Goal: Communication & Community: Connect with others

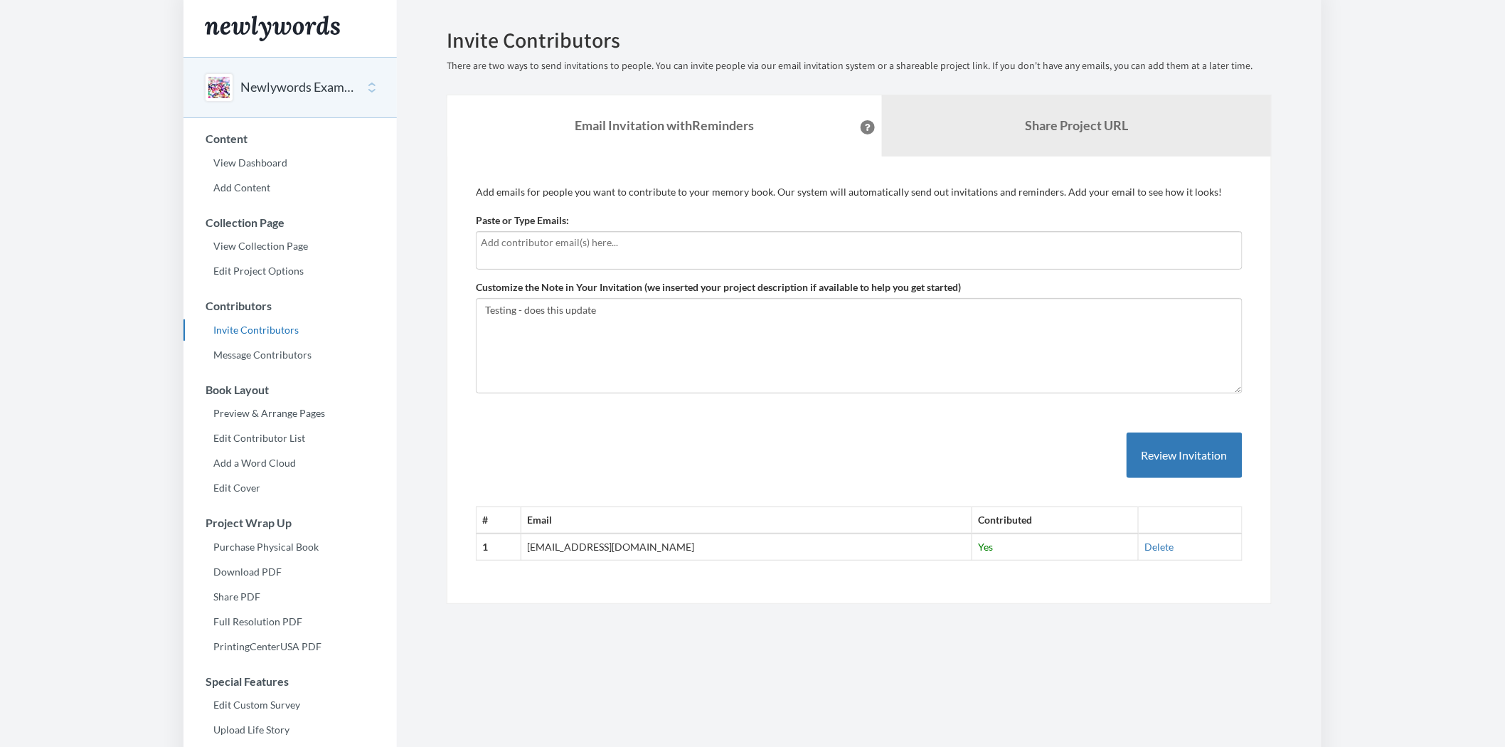
click at [593, 250] on div at bounding box center [859, 250] width 767 height 38
type input "[PERSON_NAME][EMAIL_ADDRESS][PERSON_NAME][DOMAIN_NAME]"
click at [740, 258] on div "[PERSON_NAME][EMAIL_ADDRESS][PERSON_NAME][DOMAIN_NAME]" at bounding box center [859, 250] width 767 height 38
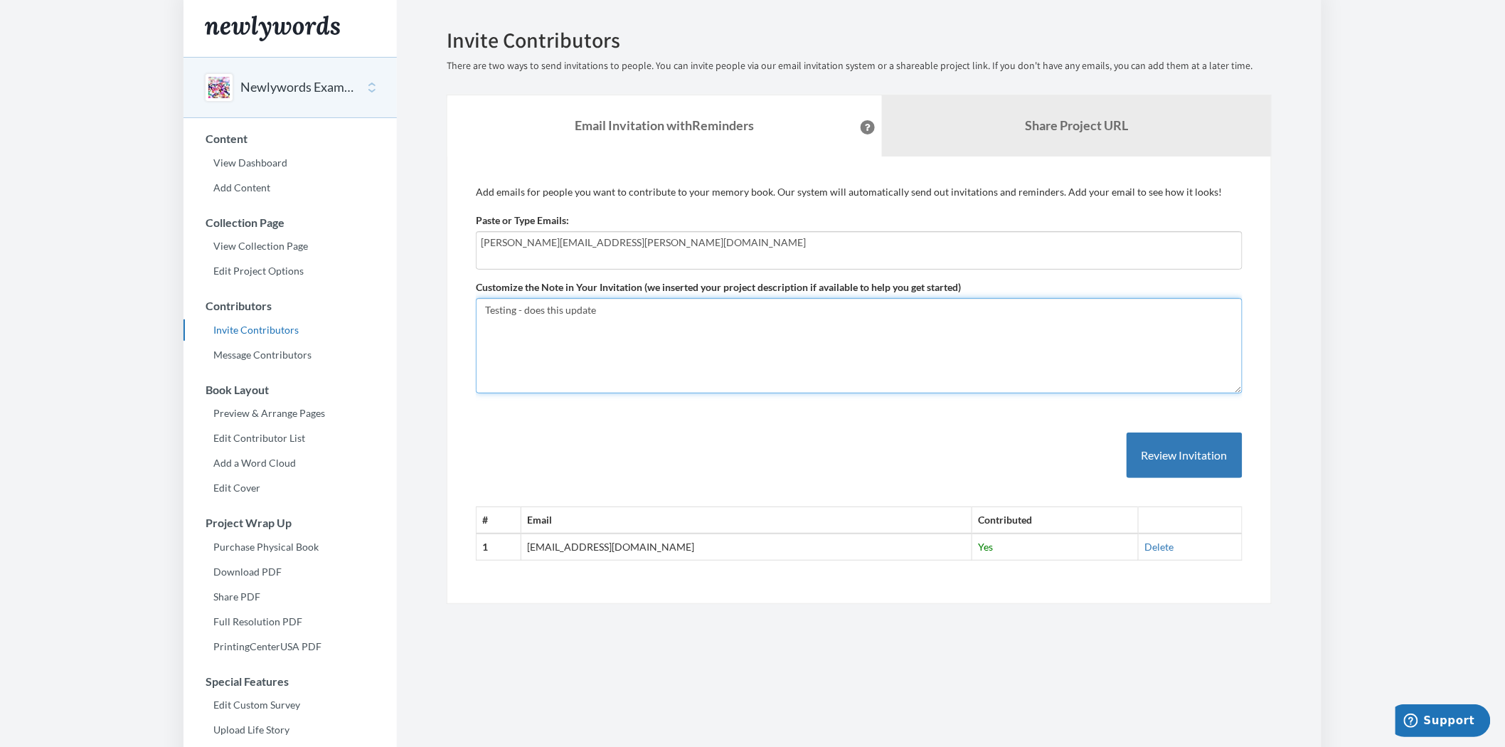
click at [700, 336] on textarea "Testing - does this update" at bounding box center [859, 345] width 767 height 95
click at [707, 322] on textarea "Testing - does this update" at bounding box center [859, 345] width 767 height 95
click at [715, 316] on textarea "Testing - does this update" at bounding box center [859, 345] width 767 height 95
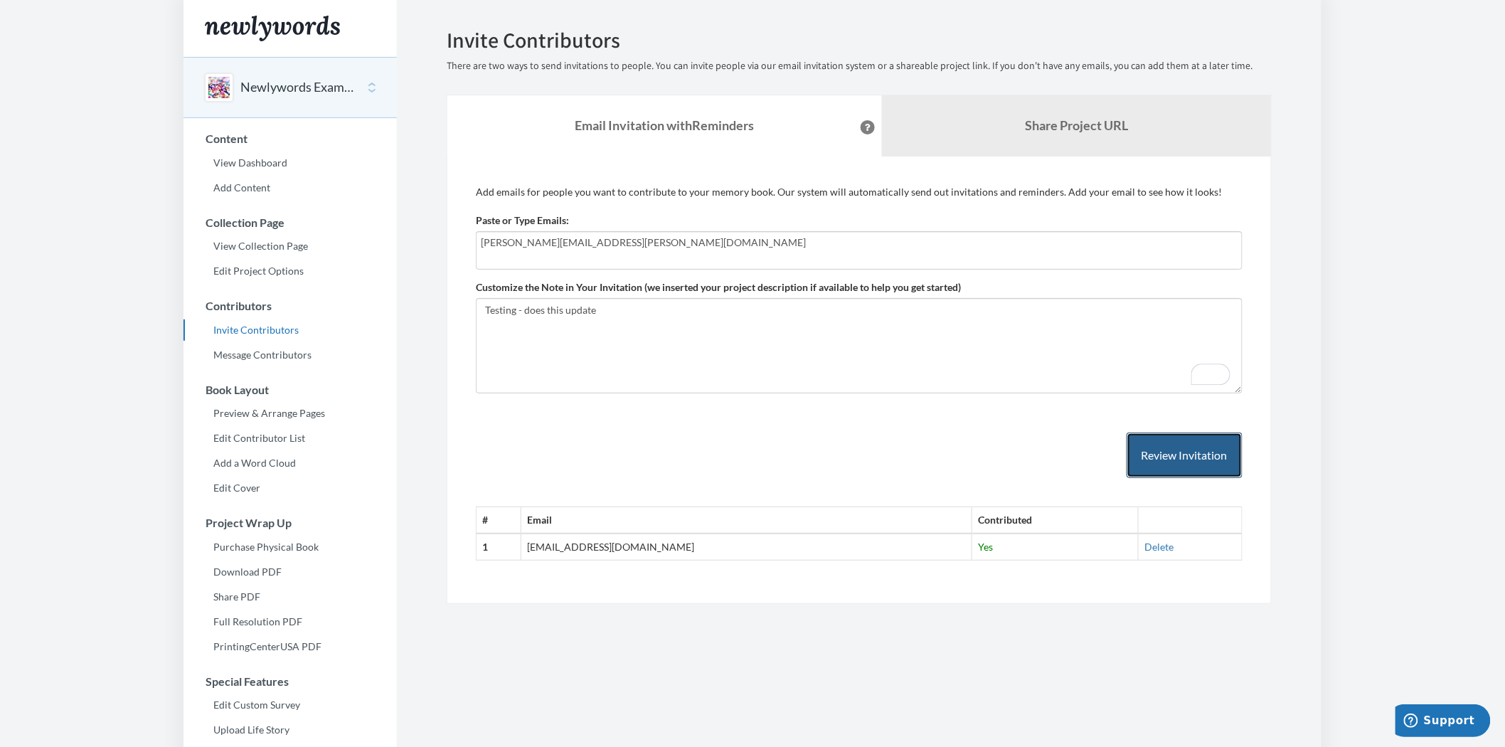
click at [1168, 448] on button "Review Invitation" at bounding box center [1185, 455] width 116 height 46
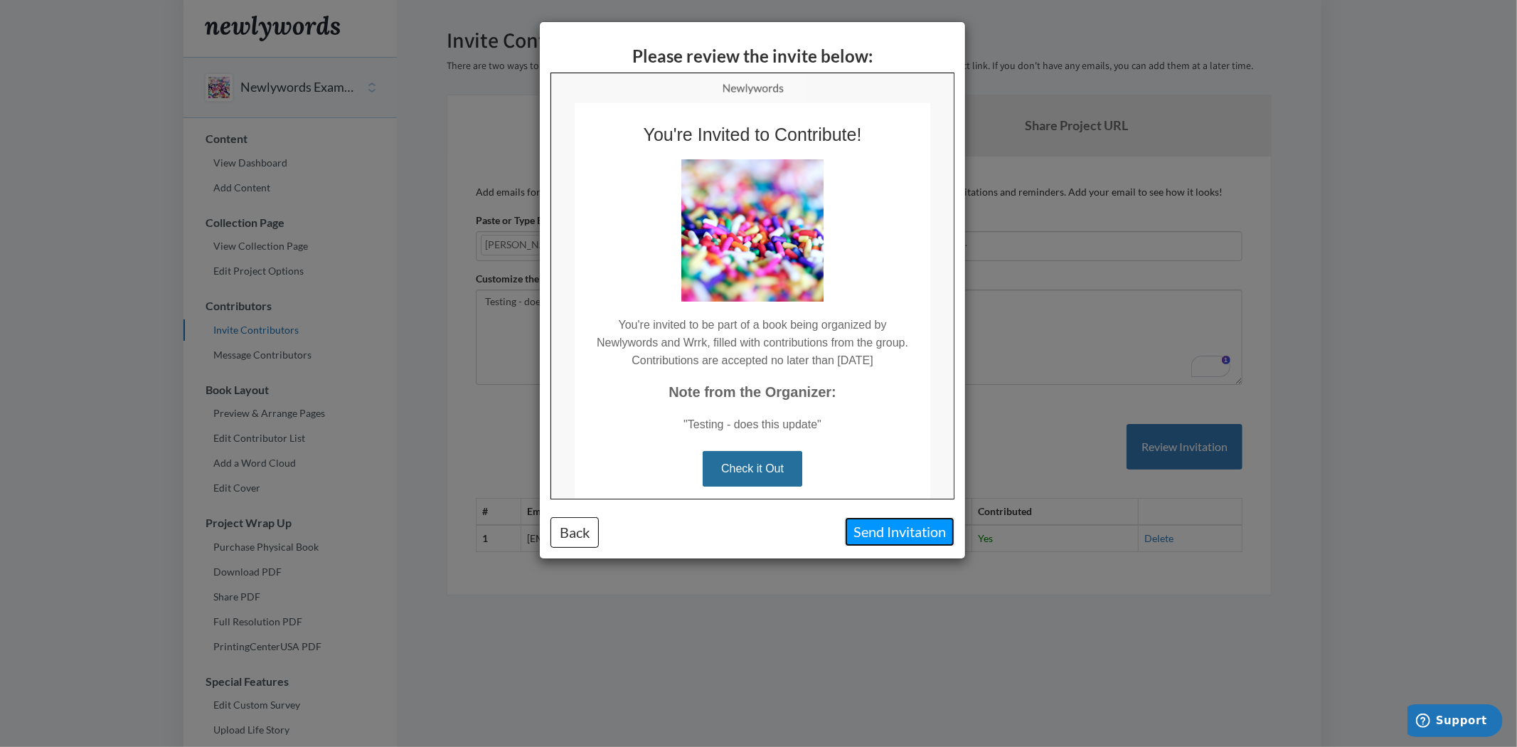
click at [907, 531] on button "Send Invitation" at bounding box center [900, 531] width 110 height 29
click at [907, 531] on div "Please review the invite below: Back Send Invitation" at bounding box center [758, 373] width 1517 height 747
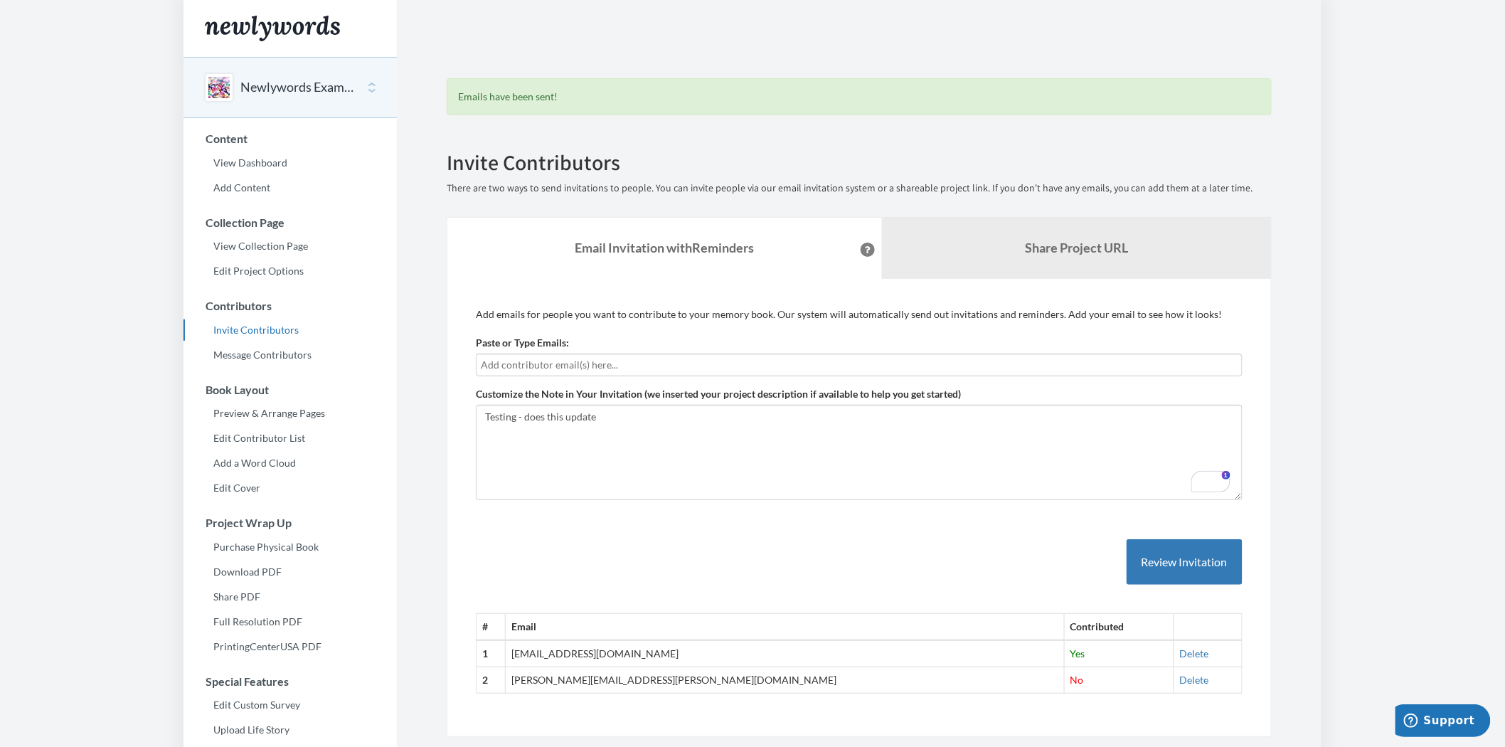
click at [652, 151] on h2 "Invite Contributors" at bounding box center [859, 162] width 825 height 23
drag, startPoint x: 667, startPoint y: 193, endPoint x: 1004, endPoint y: 190, distance: 337.1
click at [1004, 190] on p "There are two ways to send invitations to people. You can invite people via our…" at bounding box center [859, 188] width 825 height 14
click at [1064, 173] on h2 "Invite Contributors" at bounding box center [859, 162] width 825 height 23
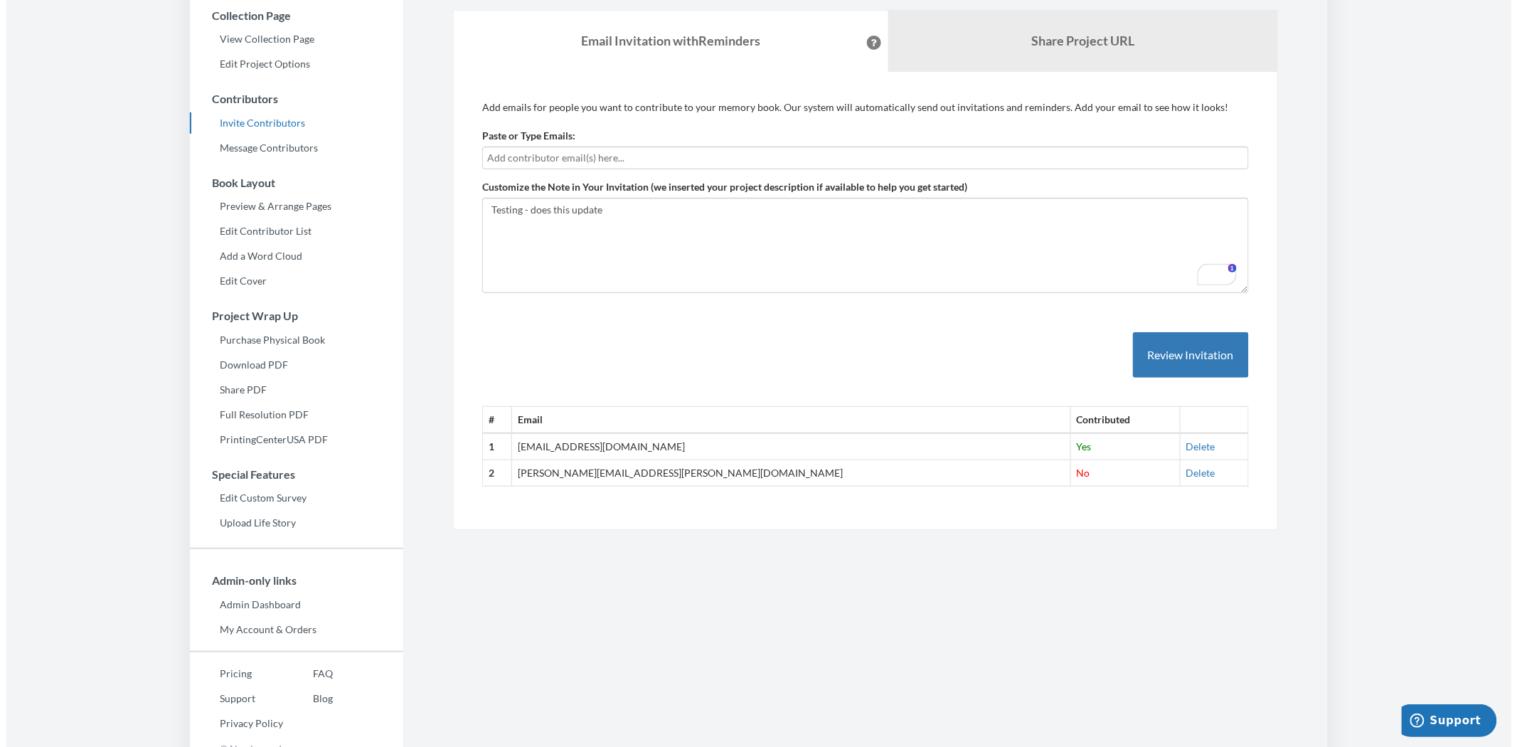
scroll to position [222, 0]
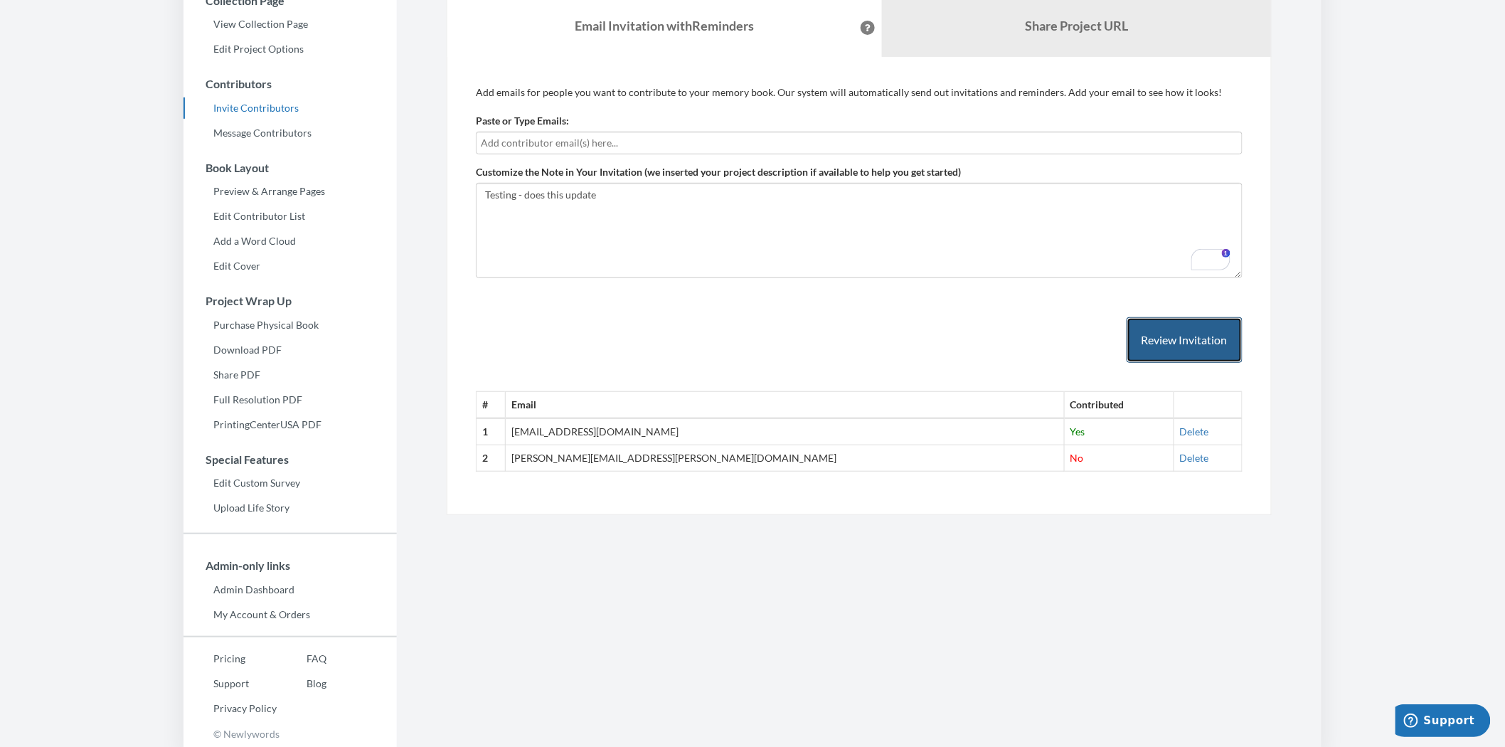
click at [1221, 349] on button "Review Invitation" at bounding box center [1185, 340] width 116 height 46
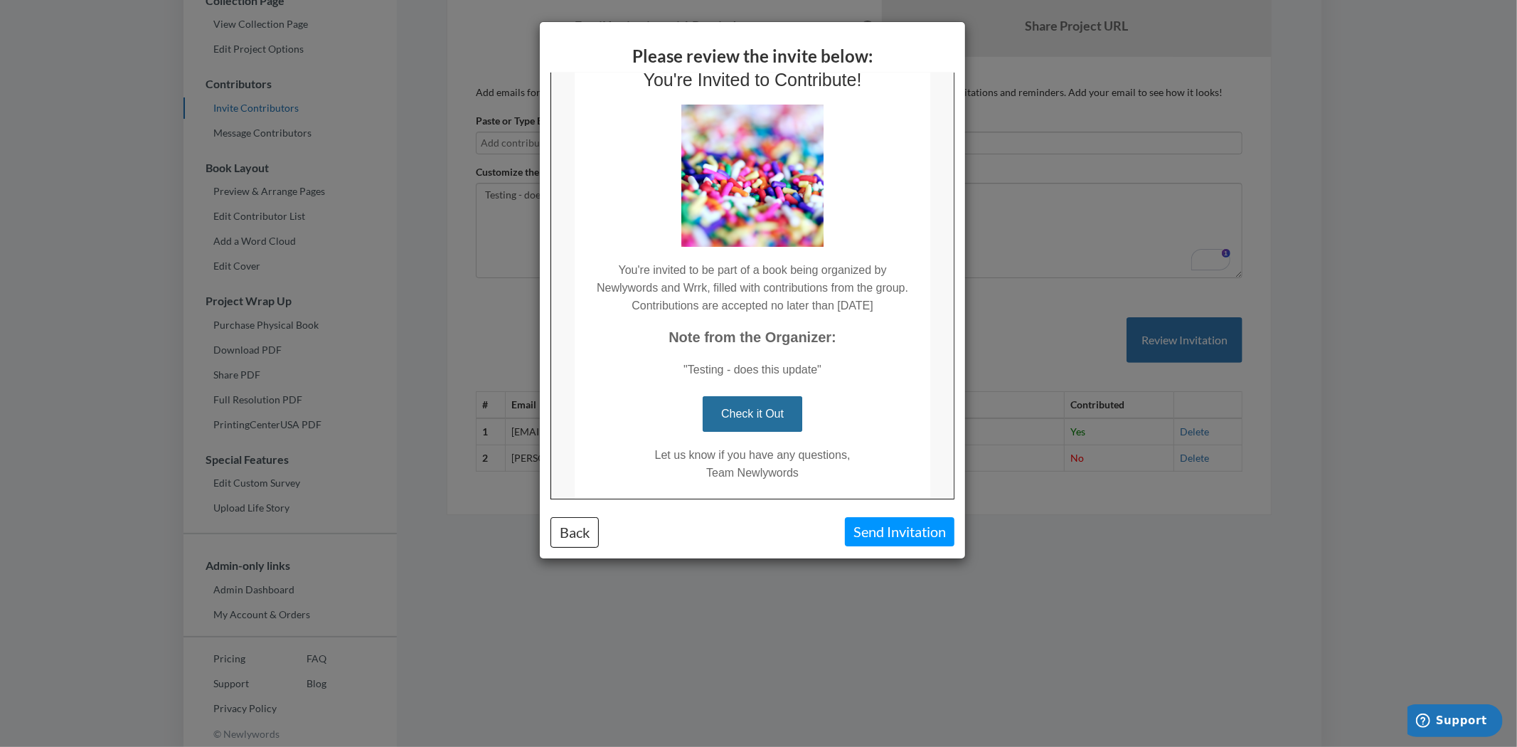
scroll to position [116, 0]
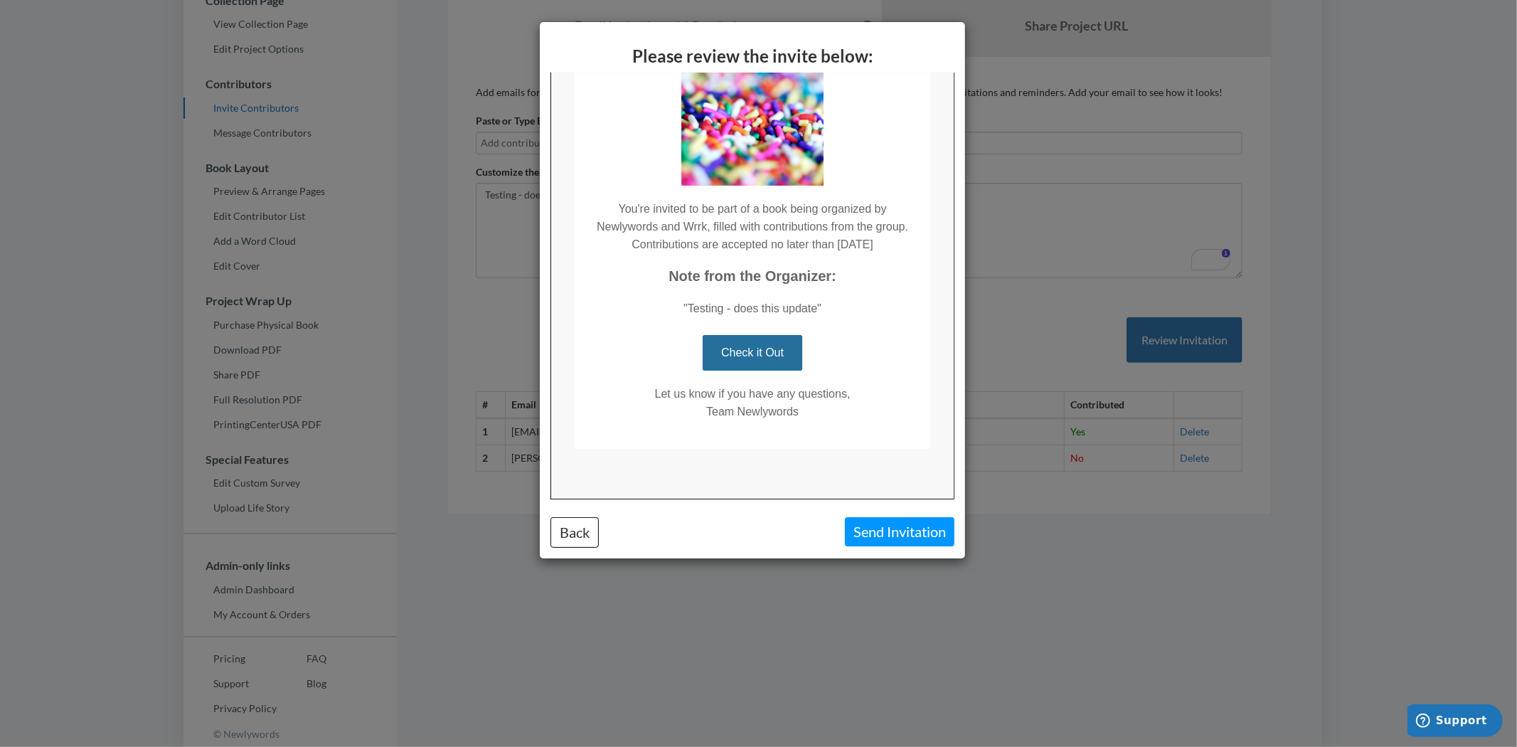
click at [758, 351] on link "Check it Out" at bounding box center [751, 352] width 100 height 36
click at [752, 310] on td ""Testing - does this update"" at bounding box center [751, 300] width 356 height 32
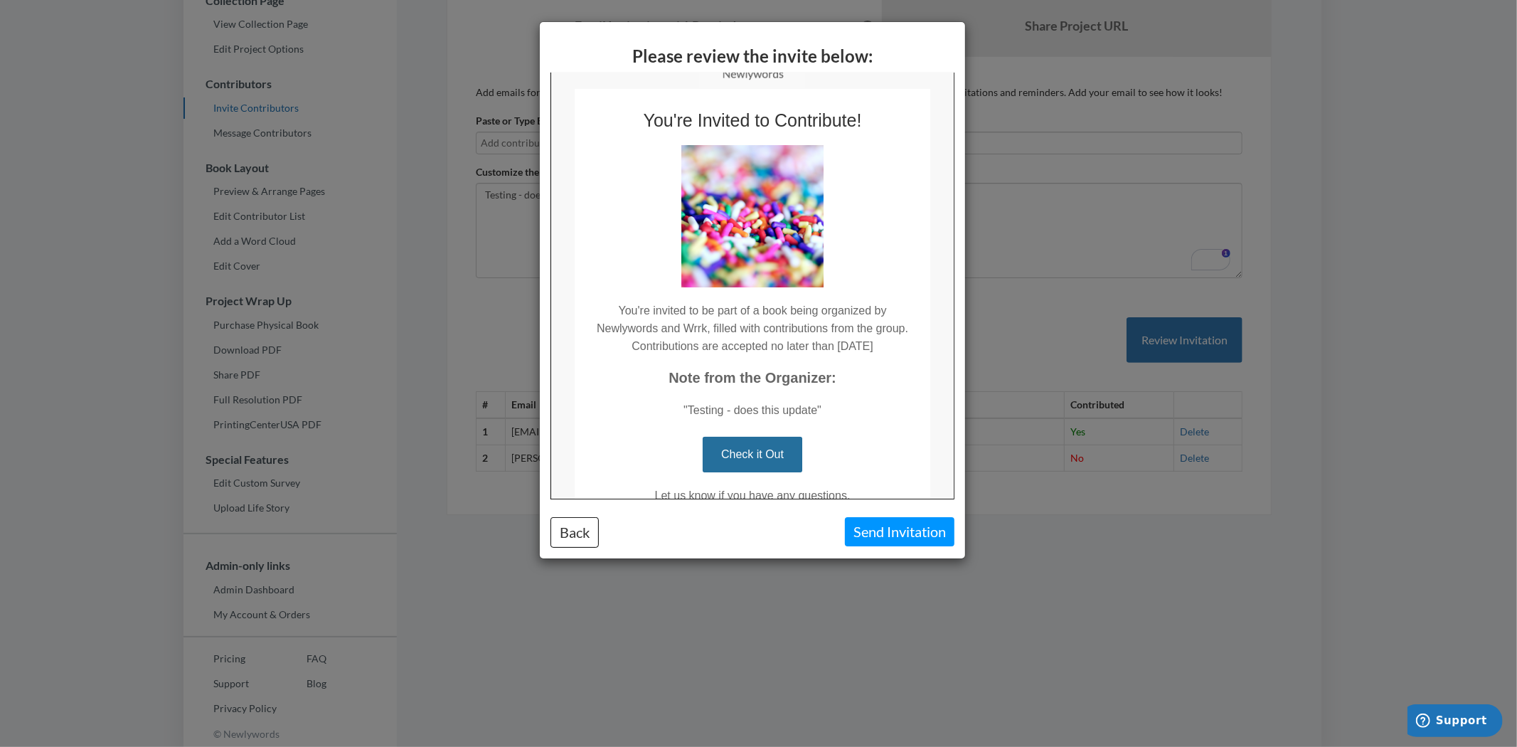
scroll to position [0, 0]
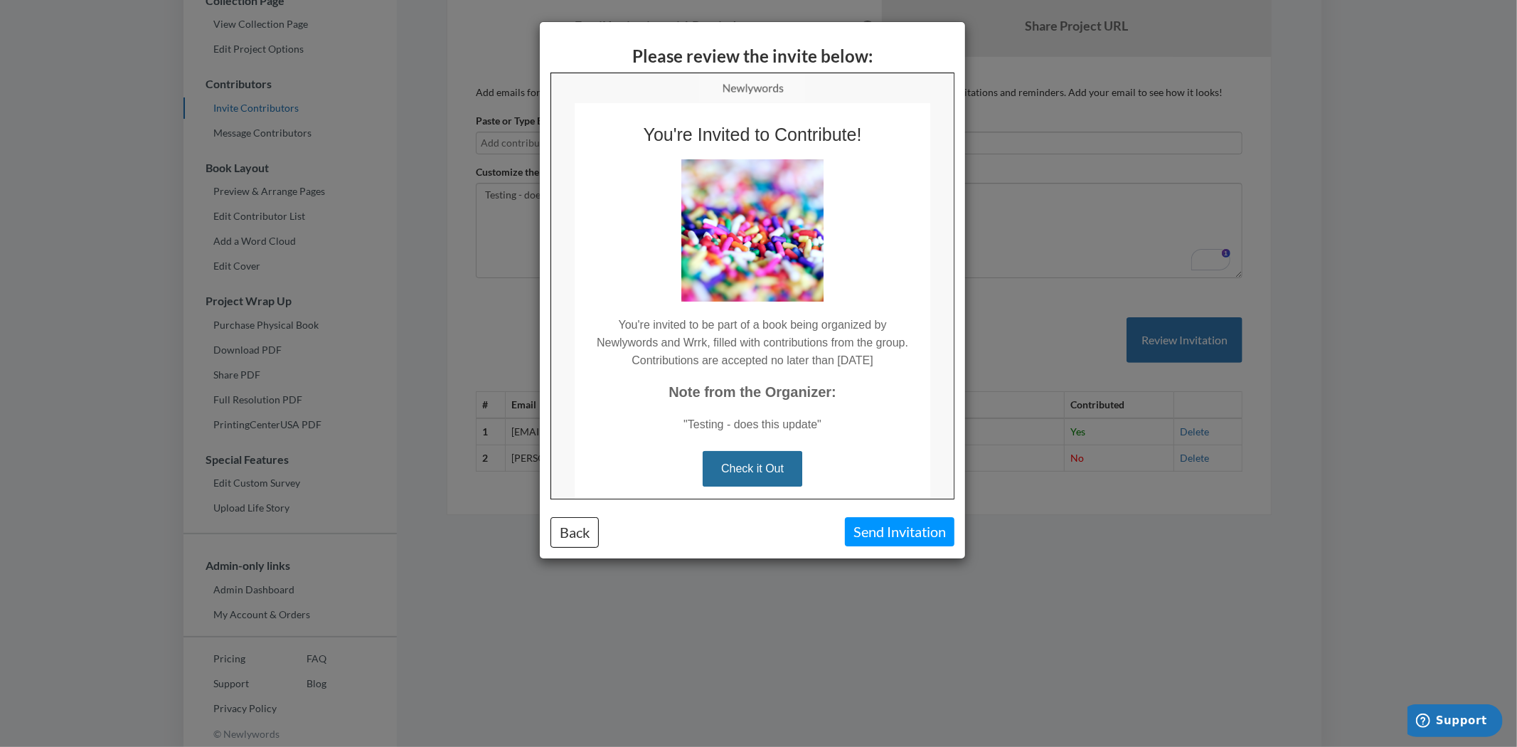
drag, startPoint x: 738, startPoint y: 427, endPoint x: 784, endPoint y: 429, distance: 45.6
click at [784, 429] on td ""Testing - does this update"" at bounding box center [751, 416] width 356 height 32
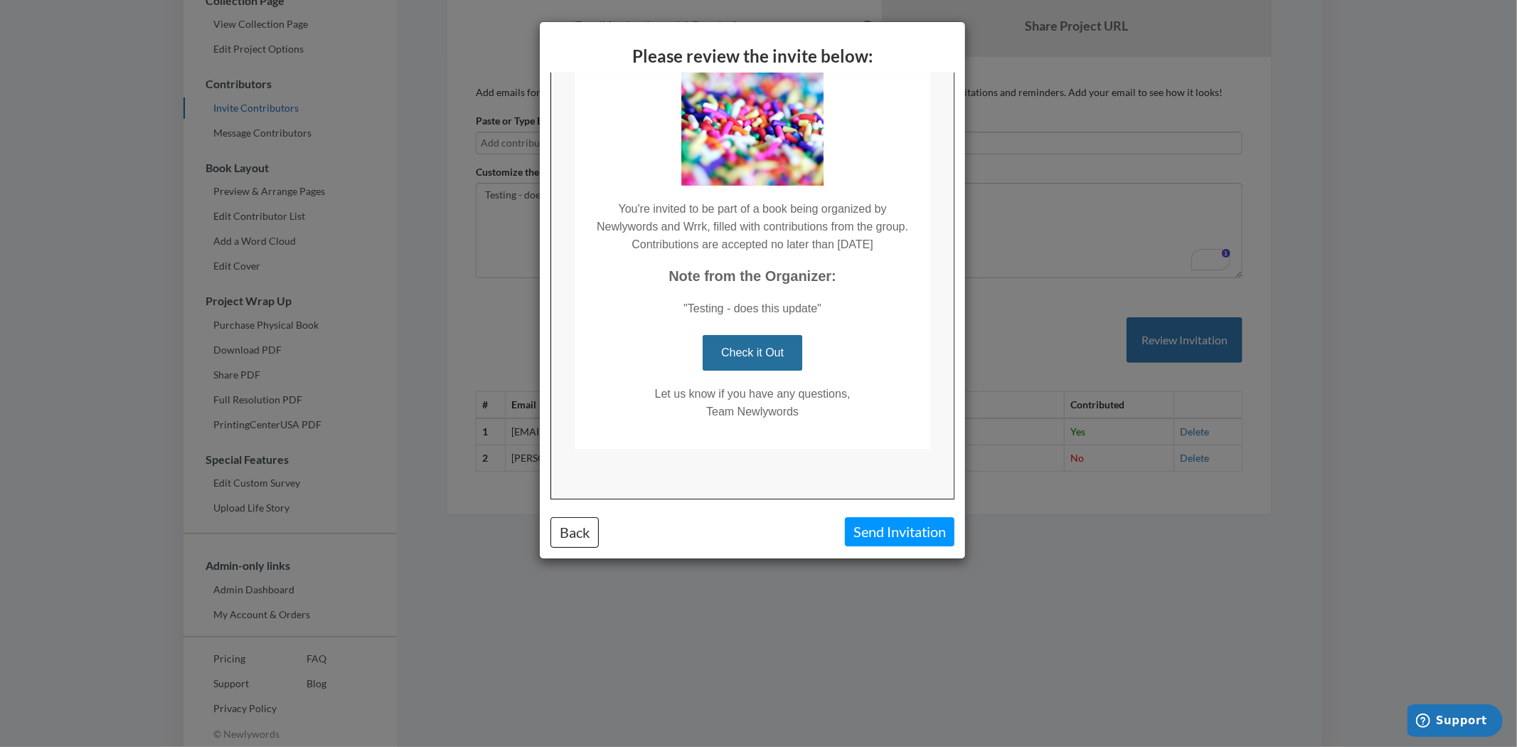
drag, startPoint x: 819, startPoint y: 390, endPoint x: 725, endPoint y: 384, distance: 94.1
click at [725, 384] on td "Let us know if you have any questions, Team Newlywords" at bounding box center [751, 409] width 356 height 78
click at [789, 423] on td "Let us know if you have any questions, Team Newlywords" at bounding box center [751, 409] width 356 height 78
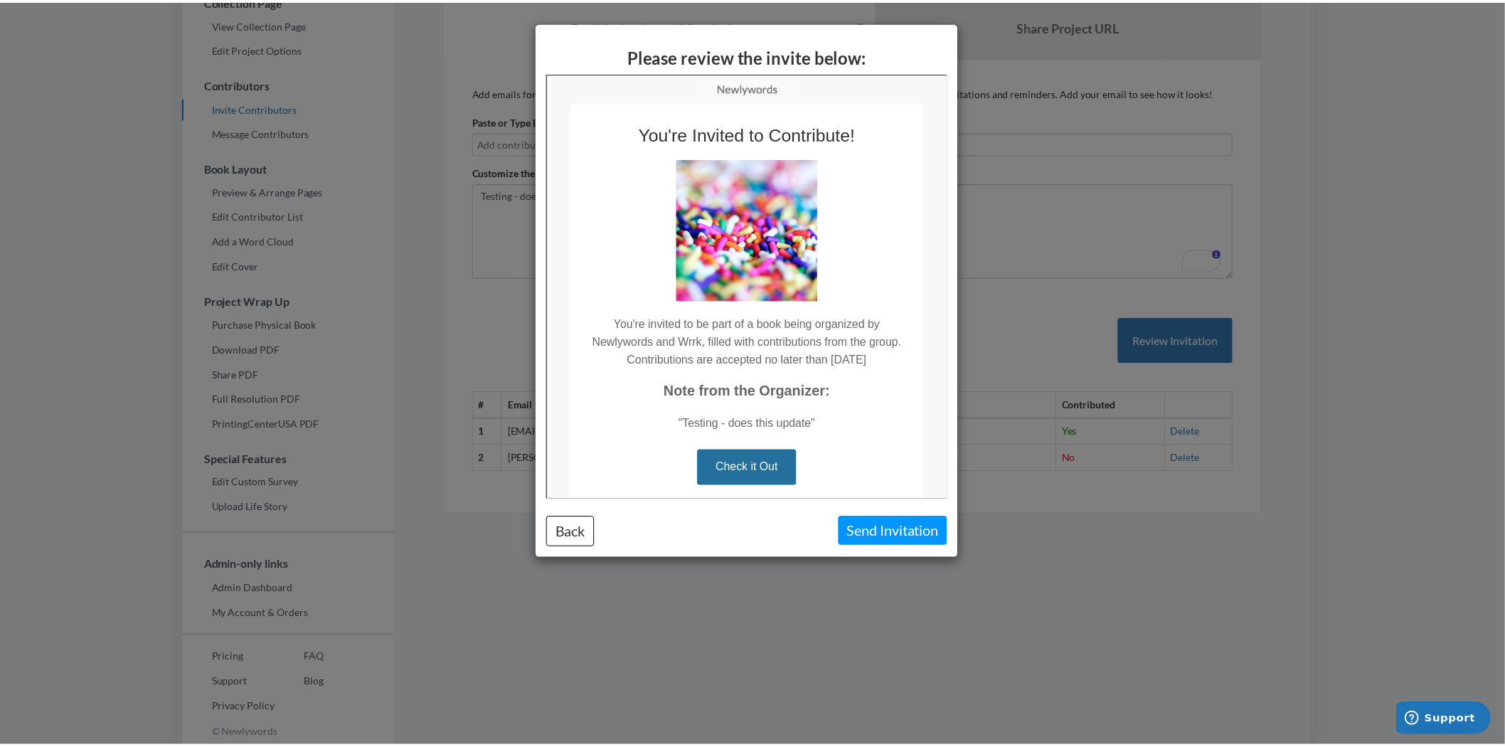
scroll to position [0, 0]
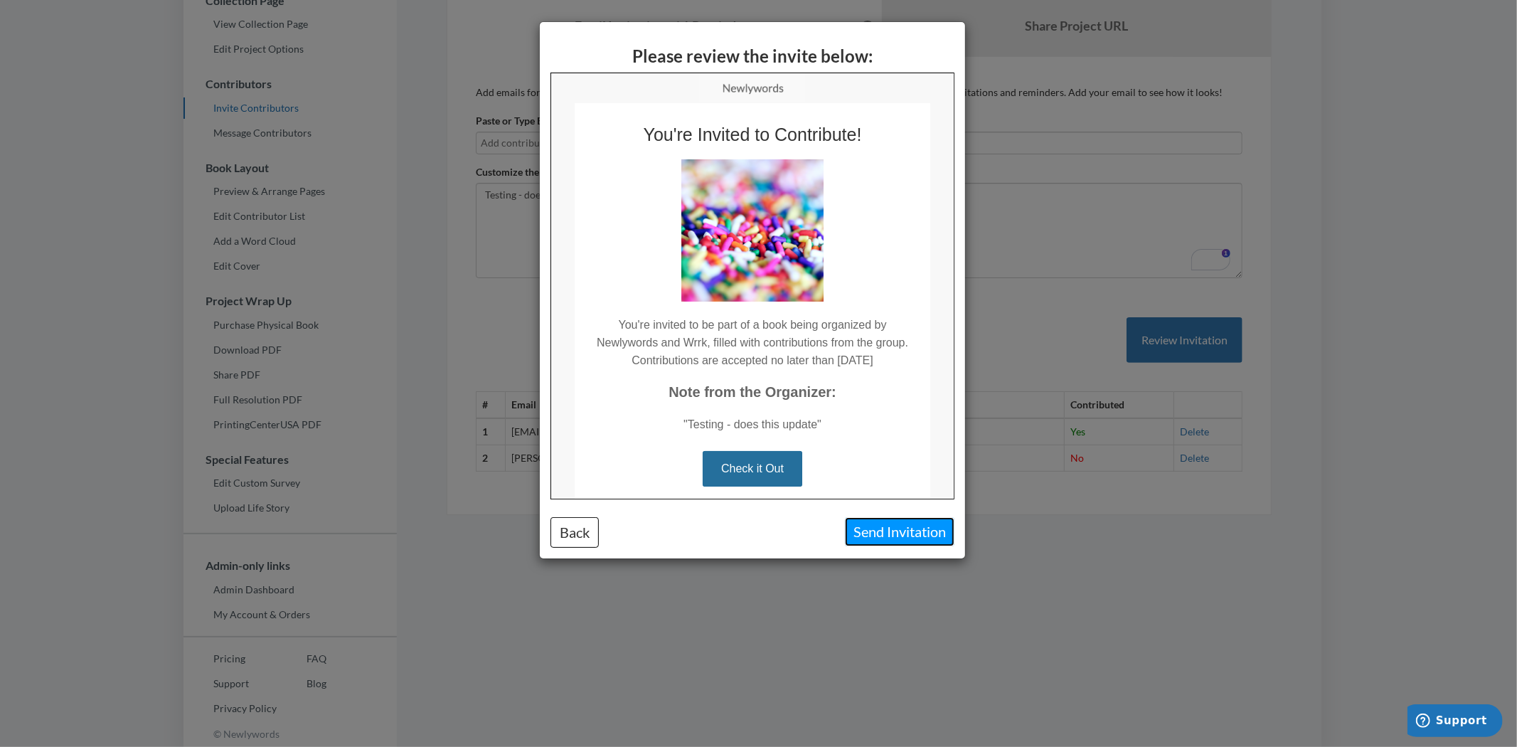
click at [919, 532] on button "Send Invitation" at bounding box center [900, 531] width 110 height 29
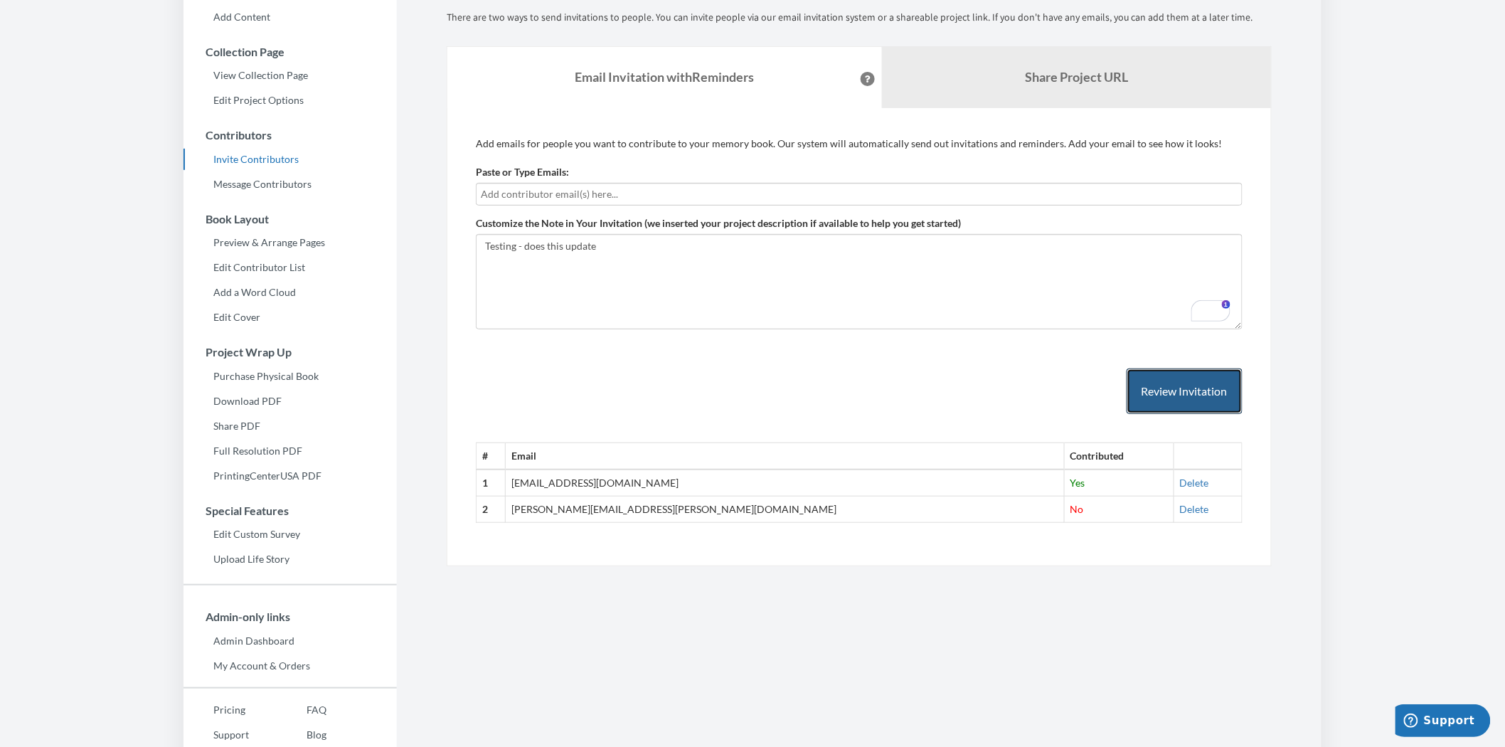
scroll to position [143, 0]
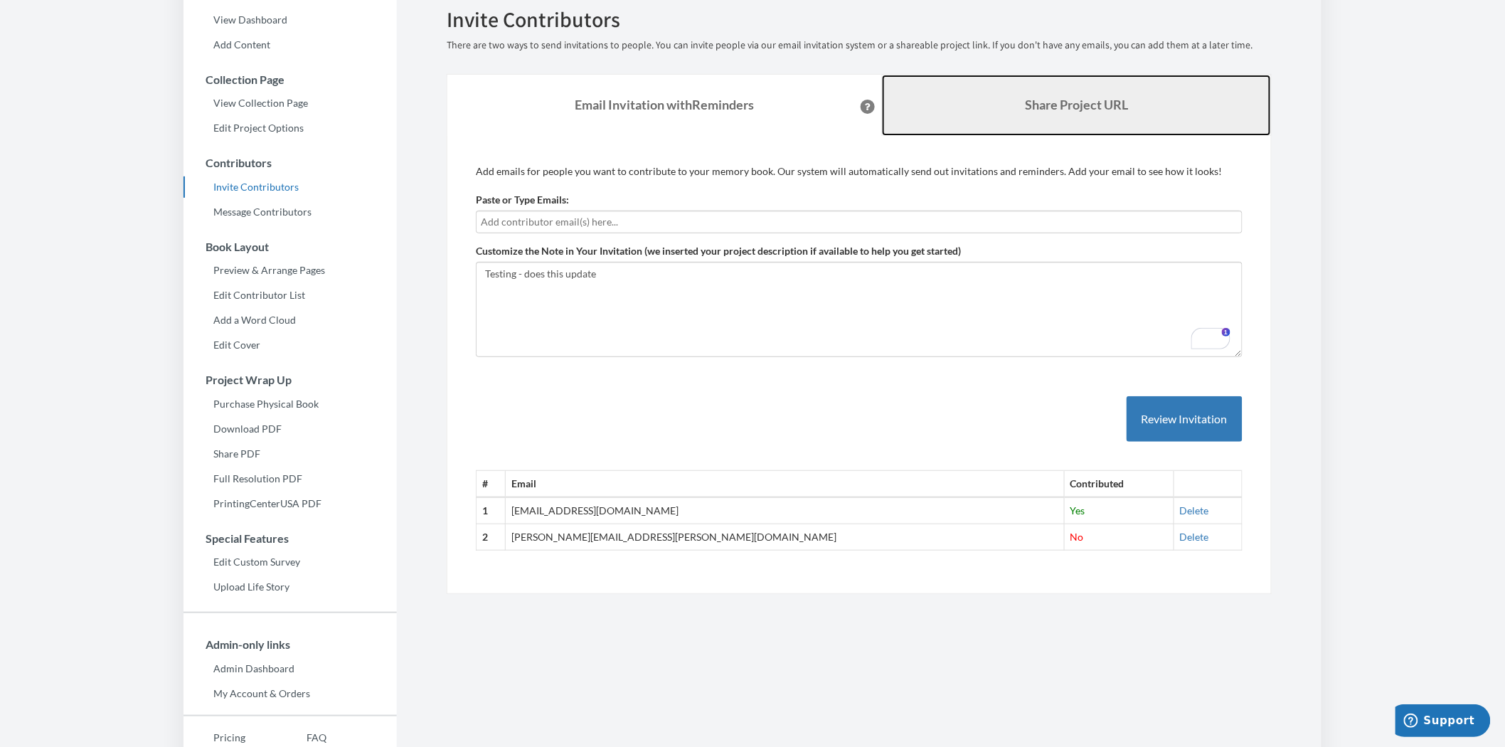
click at [1046, 95] on link "Share Project URL" at bounding box center [1076, 105] width 389 height 61
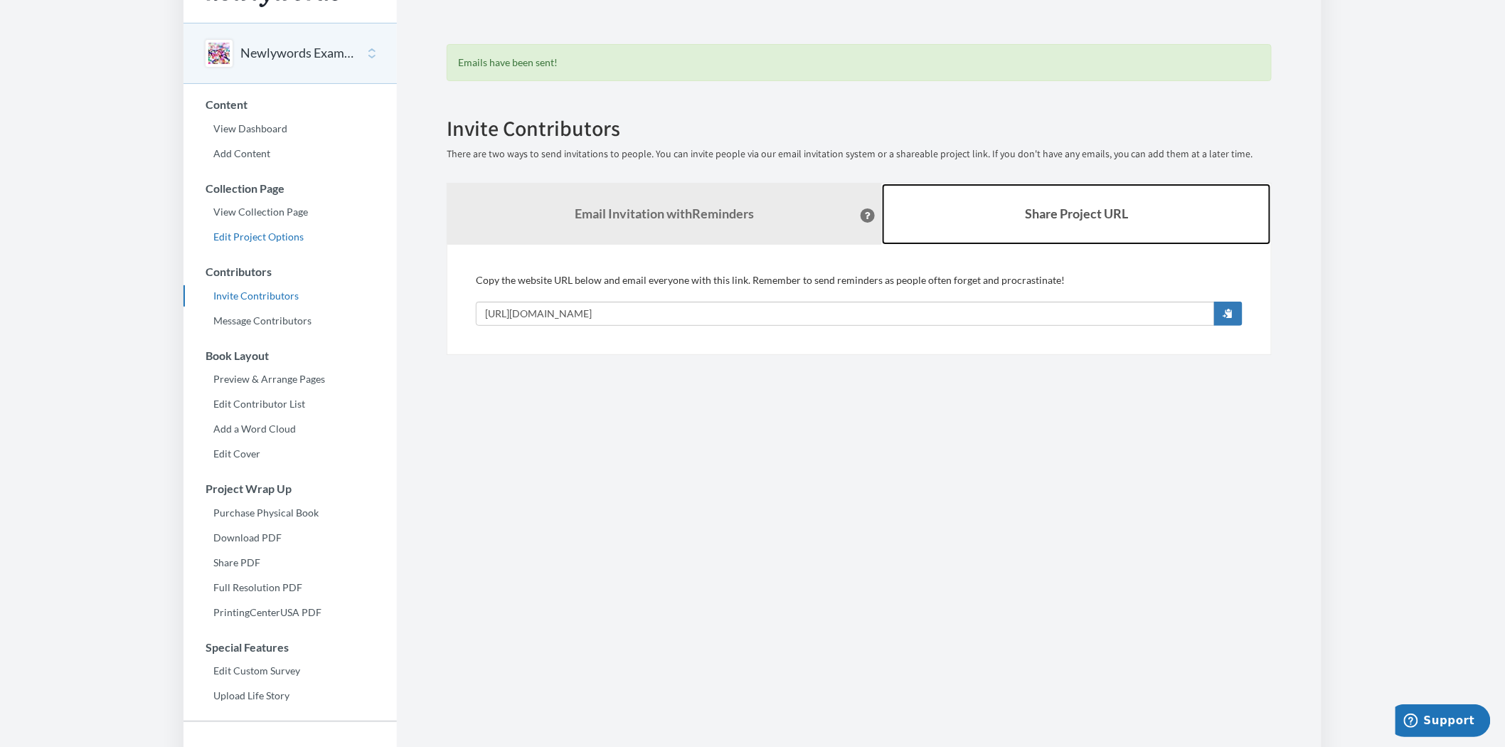
scroll to position [0, 0]
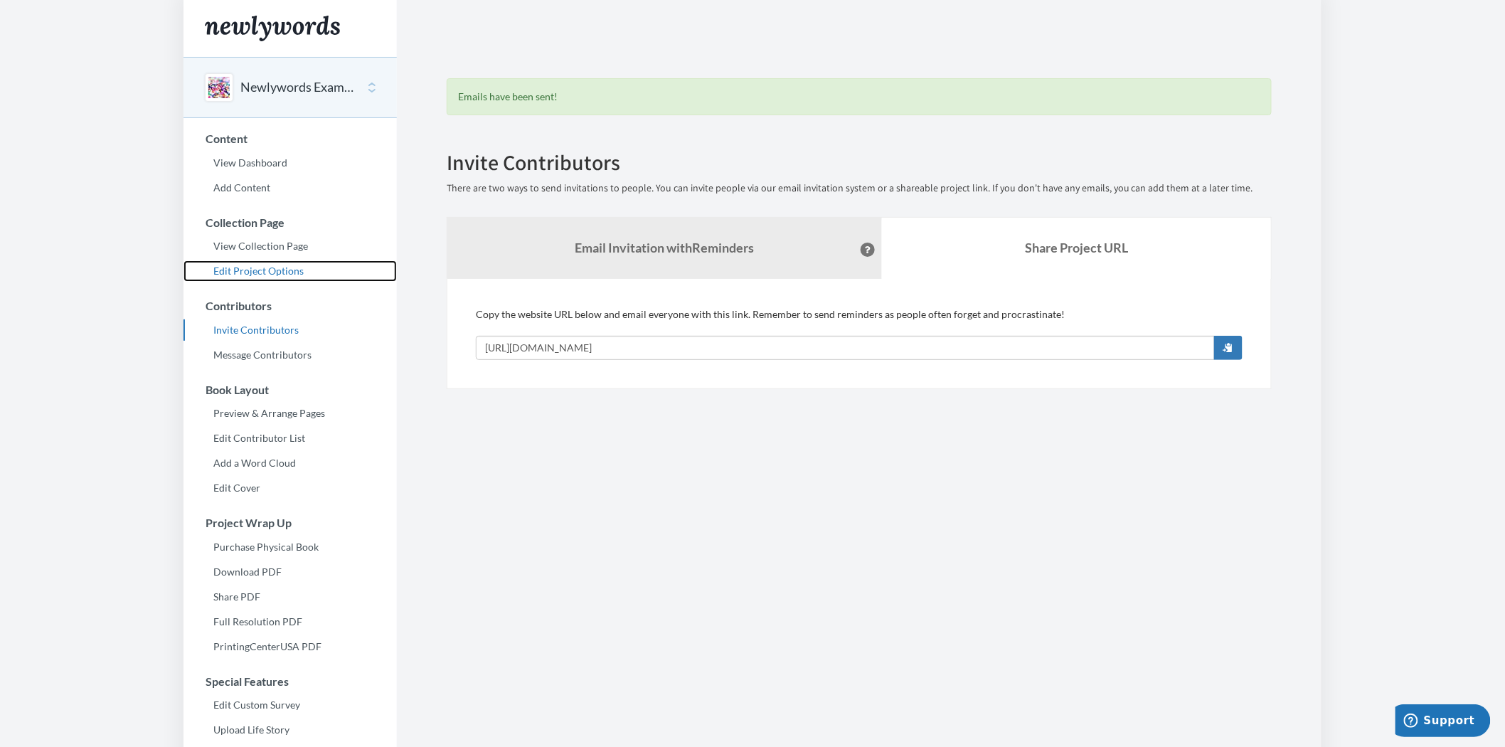
click at [285, 272] on link "Edit Project Options" at bounding box center [289, 270] width 213 height 21
